Goal: Task Accomplishment & Management: Use online tool/utility

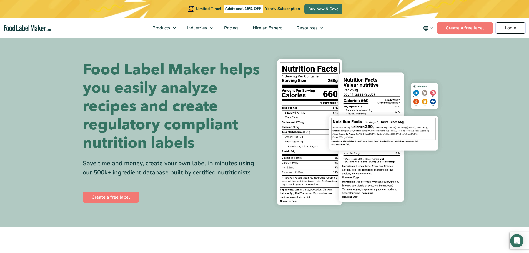
click at [509, 29] on link "Login" at bounding box center [511, 27] width 30 height 11
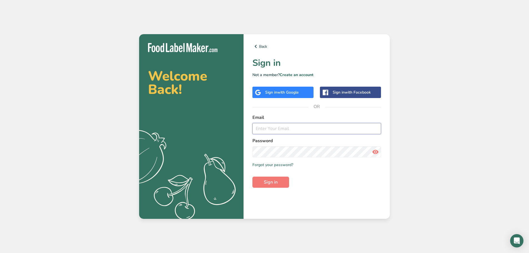
click at [284, 130] on input "email" at bounding box center [316, 128] width 129 height 11
type input "[EMAIL_ADDRESS][DOMAIN_NAME]"
click at [263, 184] on button "Sign in" at bounding box center [270, 182] width 37 height 11
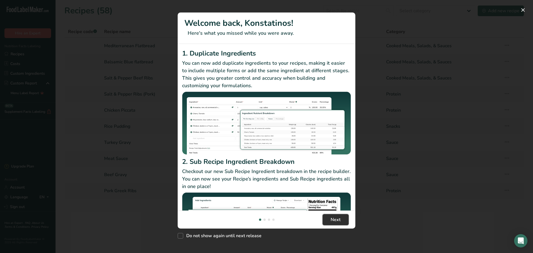
click at [335, 219] on span "Next" at bounding box center [336, 219] width 10 height 7
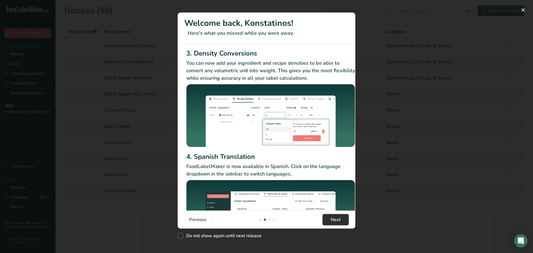
click at [335, 219] on span "Next" at bounding box center [336, 219] width 10 height 7
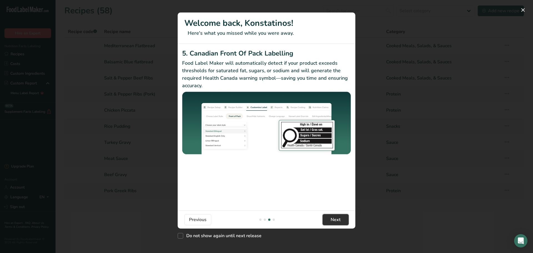
click at [335, 219] on span "Next" at bounding box center [336, 219] width 10 height 7
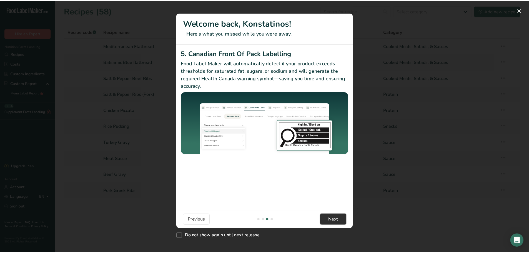
scroll to position [0, 529]
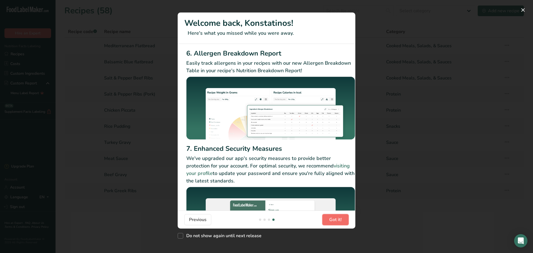
click at [335, 219] on span "Got it!" at bounding box center [335, 219] width 12 height 7
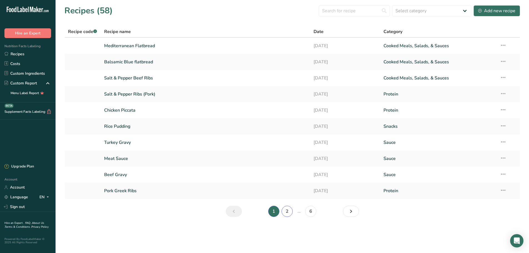
click at [285, 214] on link "2" at bounding box center [287, 211] width 11 height 11
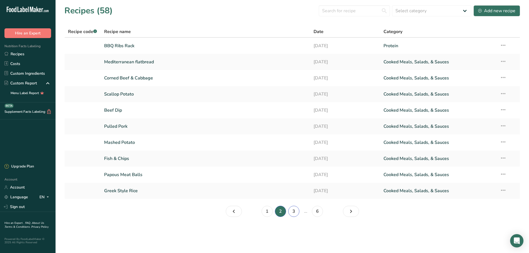
click at [291, 210] on link "3" at bounding box center [293, 211] width 11 height 11
click at [300, 212] on link "4" at bounding box center [298, 211] width 11 height 11
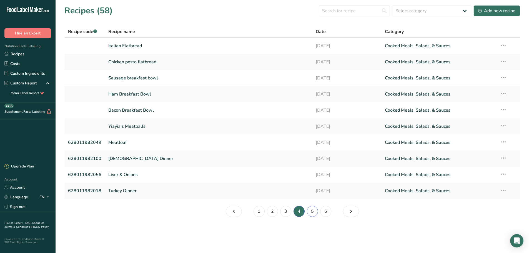
click at [314, 211] on link "5" at bounding box center [312, 211] width 11 height 11
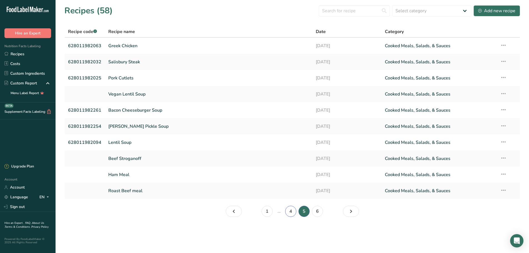
click at [295, 212] on link "4" at bounding box center [290, 211] width 11 height 11
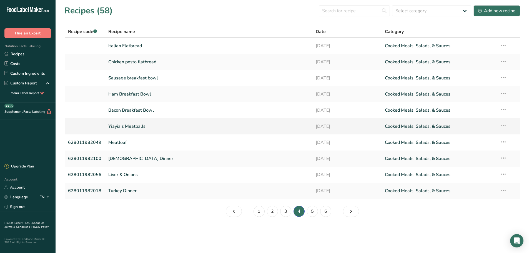
click at [137, 125] on link "Yiayia's Meatballs" at bounding box center [208, 127] width 201 height 12
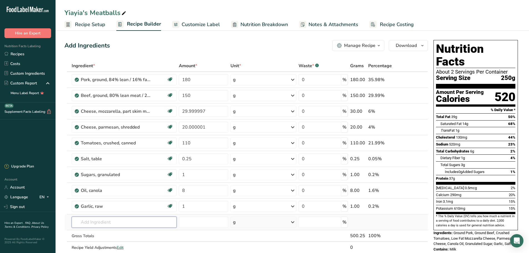
click at [96, 221] on input "text" at bounding box center [124, 222] width 105 height 11
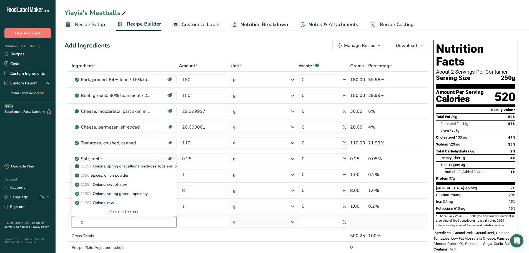
type input "o"
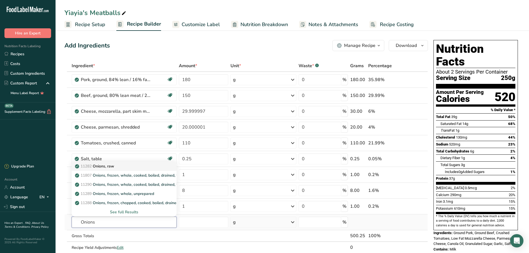
type input "Onions"
click at [107, 167] on p "11282 Onions, raw" at bounding box center [95, 166] width 38 height 6
type input "Onions, raw"
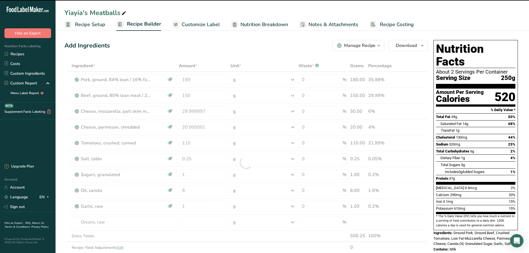
type input "0"
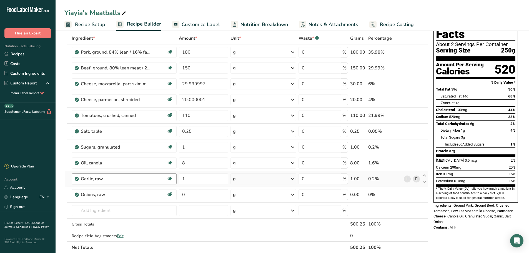
scroll to position [28, 0]
click at [95, 211] on input "text" at bounding box center [124, 210] width 105 height 11
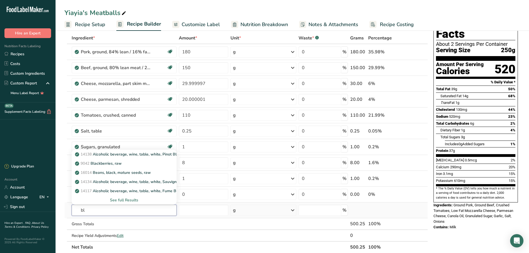
type input "b"
type input "pepper"
click at [116, 180] on p "2030 Spices, pepper, black" at bounding box center [102, 182] width 52 height 6
type input "Spices, pepper, black"
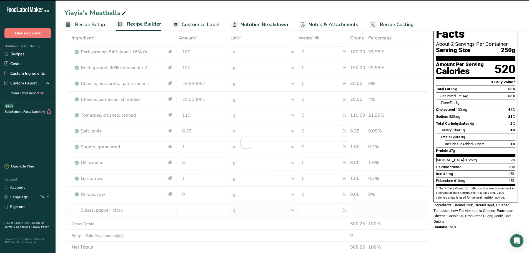
type input "0"
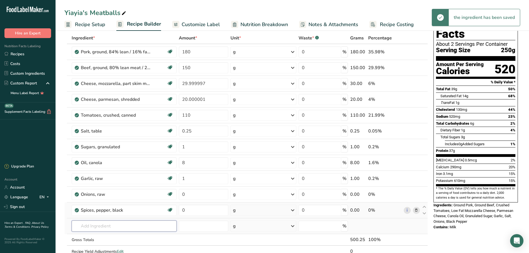
click at [95, 224] on input "text" at bounding box center [124, 225] width 105 height 11
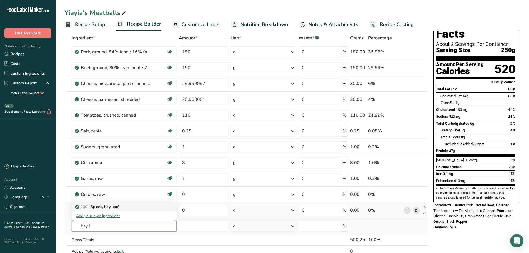
type input "bay l"
click at [102, 209] on p "2004 Spices, bay leaf" at bounding box center [97, 207] width 42 height 6
type input "Spices, bay leaf"
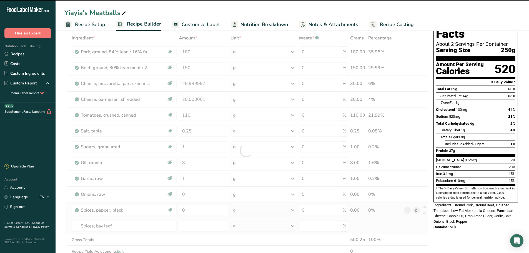
type input "0"
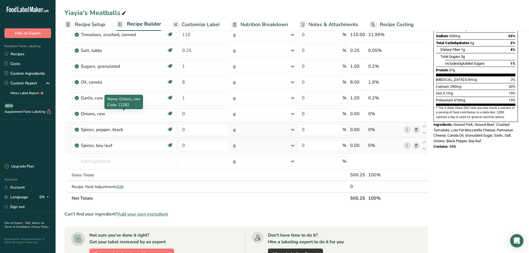
scroll to position [111, 0]
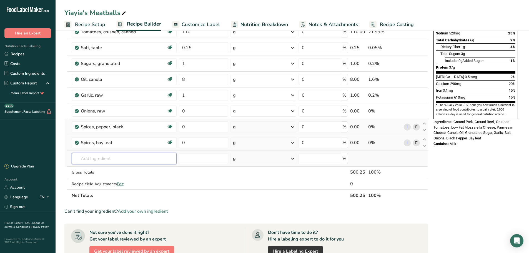
click at [99, 158] on input "text" at bounding box center [124, 158] width 105 height 11
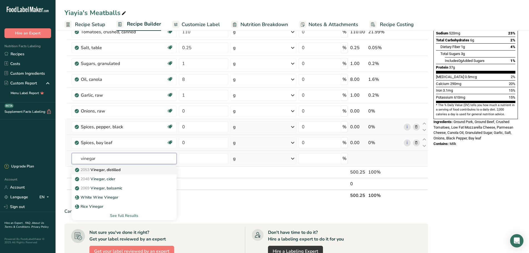
type input "vinegar"
click at [104, 169] on p "2053 Vinegar, distilled" at bounding box center [98, 170] width 44 height 6
type input "Vinegar, distilled"
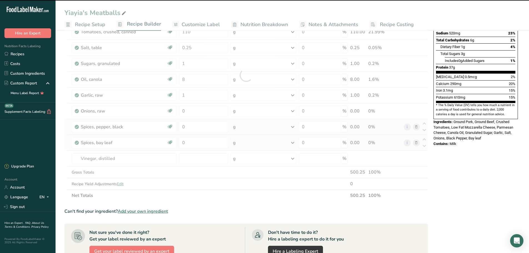
type input "0"
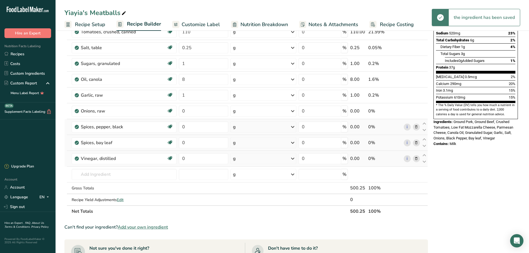
click at [416, 158] on icon at bounding box center [416, 159] width 4 height 6
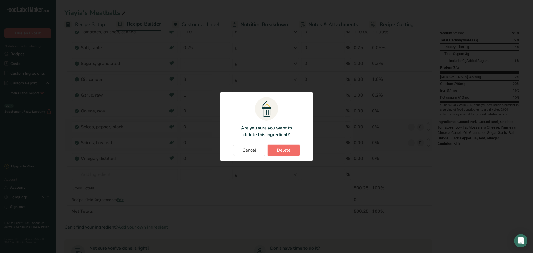
click at [282, 148] on span "Delete" at bounding box center [284, 150] width 14 height 7
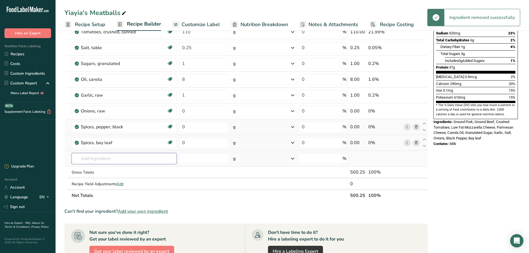
click at [91, 162] on input "text" at bounding box center [124, 158] width 105 height 11
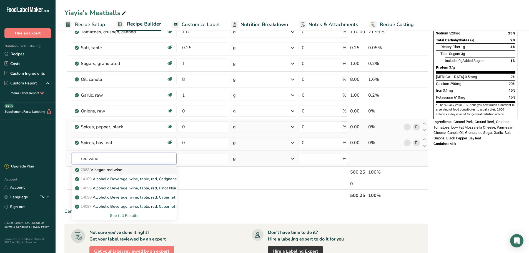
type input "red wine"
click at [103, 167] on p "2068 Vinegar, red wine" at bounding box center [99, 170] width 46 height 6
type input "Vinegar, red wine"
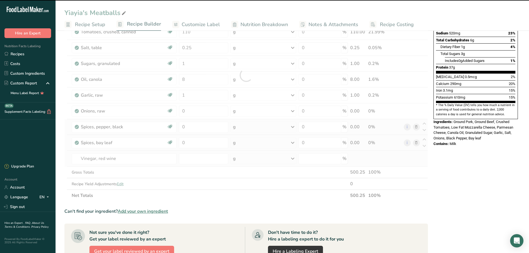
type input "0"
